Goal: Transaction & Acquisition: Book appointment/travel/reservation

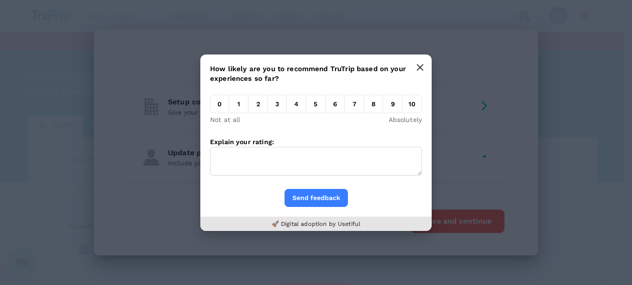
click at [423, 65] on icon "button" at bounding box center [419, 67] width 7 height 7
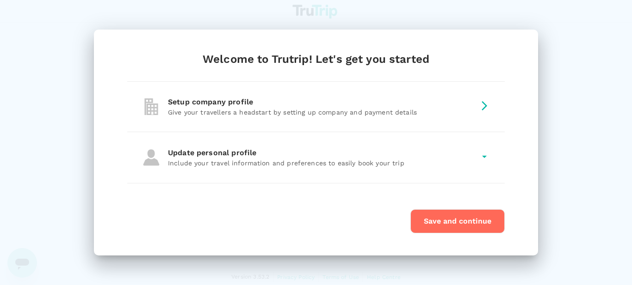
click at [456, 215] on button "Save and continue" at bounding box center [457, 221] width 94 height 24
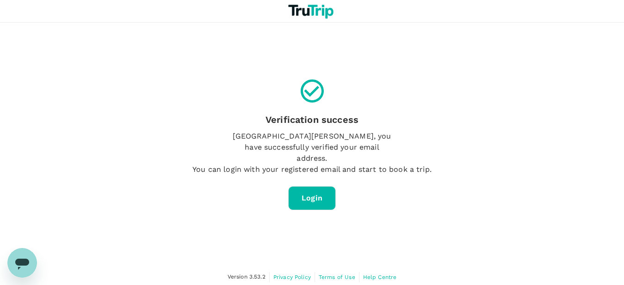
click at [310, 187] on link "Login" at bounding box center [312, 198] width 48 height 24
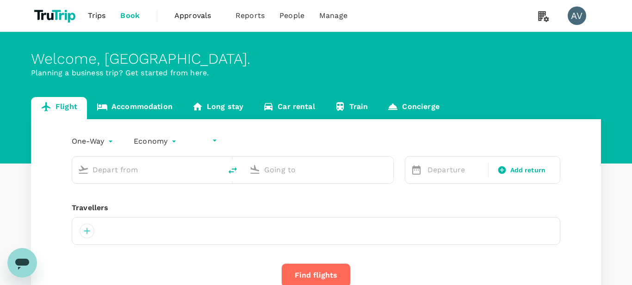
type input "undefined, undefined (any)"
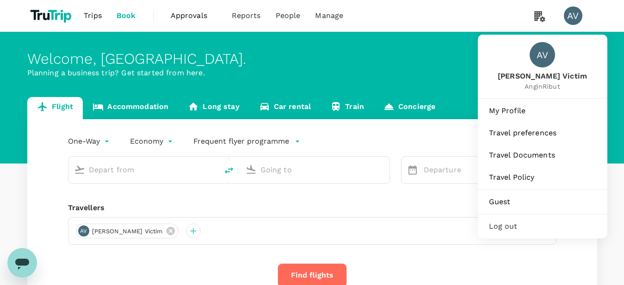
click at [575, 20] on div "AV" at bounding box center [573, 15] width 18 height 18
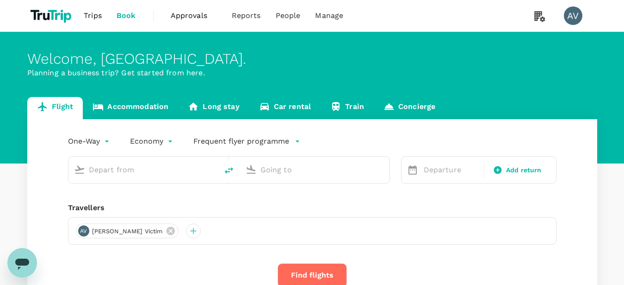
click at [575, 20] on div "AV" at bounding box center [573, 15] width 18 height 18
click at [573, 18] on div "AV" at bounding box center [573, 15] width 18 height 18
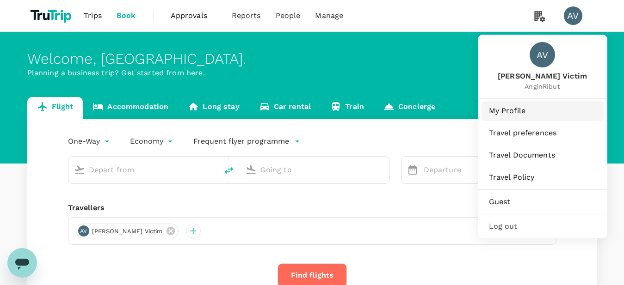
click at [501, 117] on link "My Profile" at bounding box center [542, 111] width 122 height 20
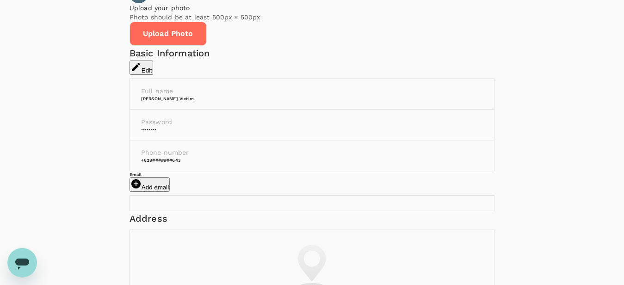
scroll to position [141, 0]
